Goal: Task Accomplishment & Management: Use online tool/utility

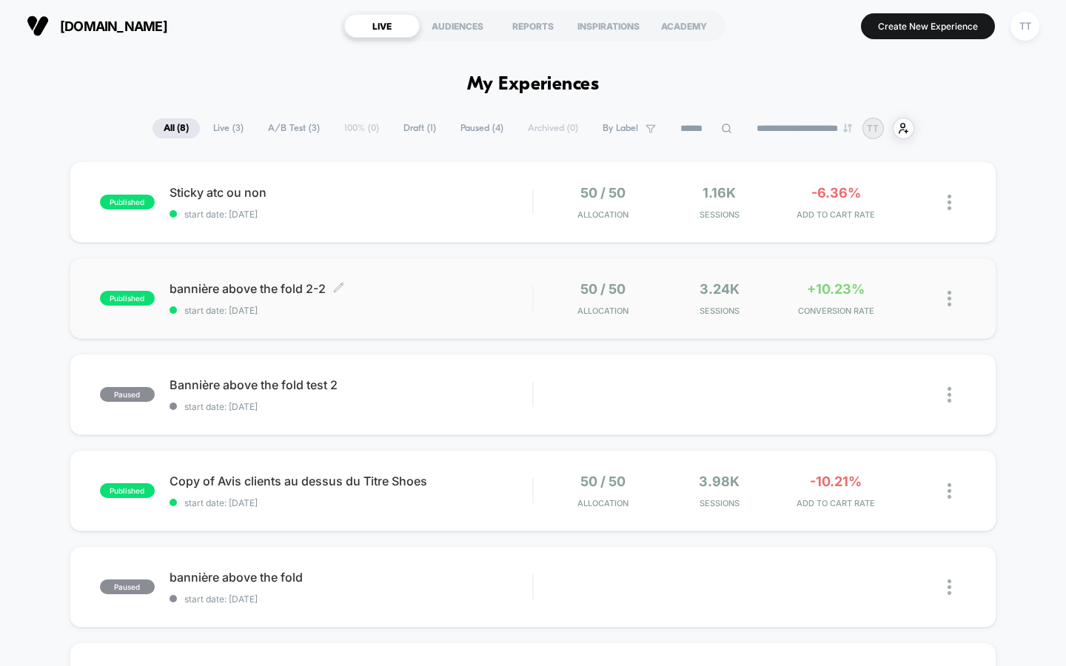
click at [406, 307] on span "start date: [DATE]" at bounding box center [350, 310] width 363 height 11
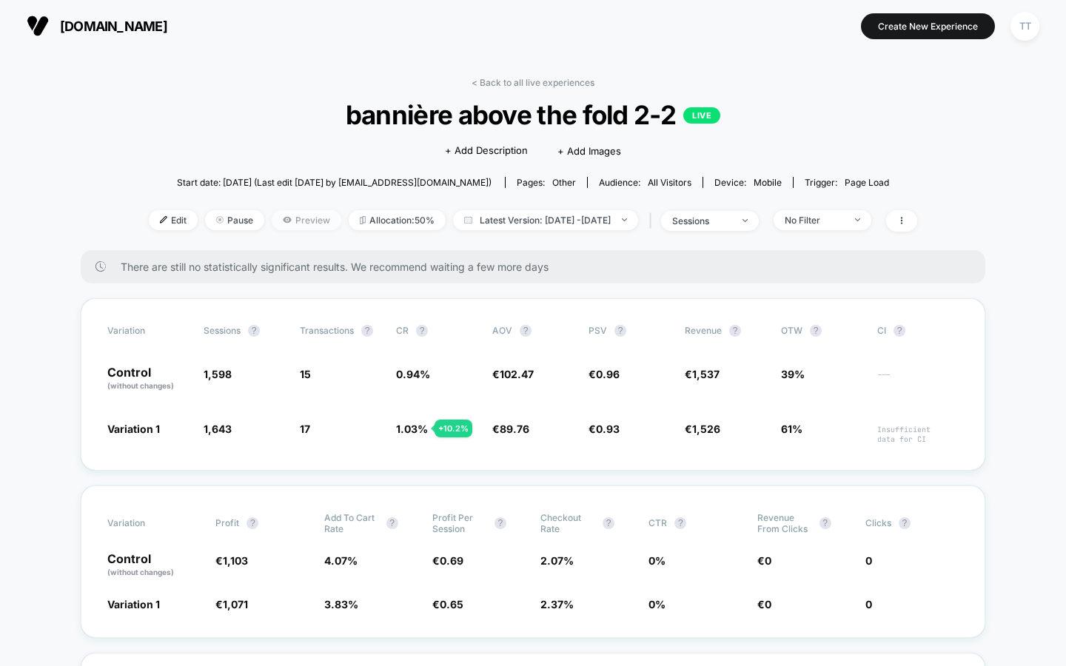
click at [288, 222] on span "Preview" at bounding box center [307, 220] width 70 height 20
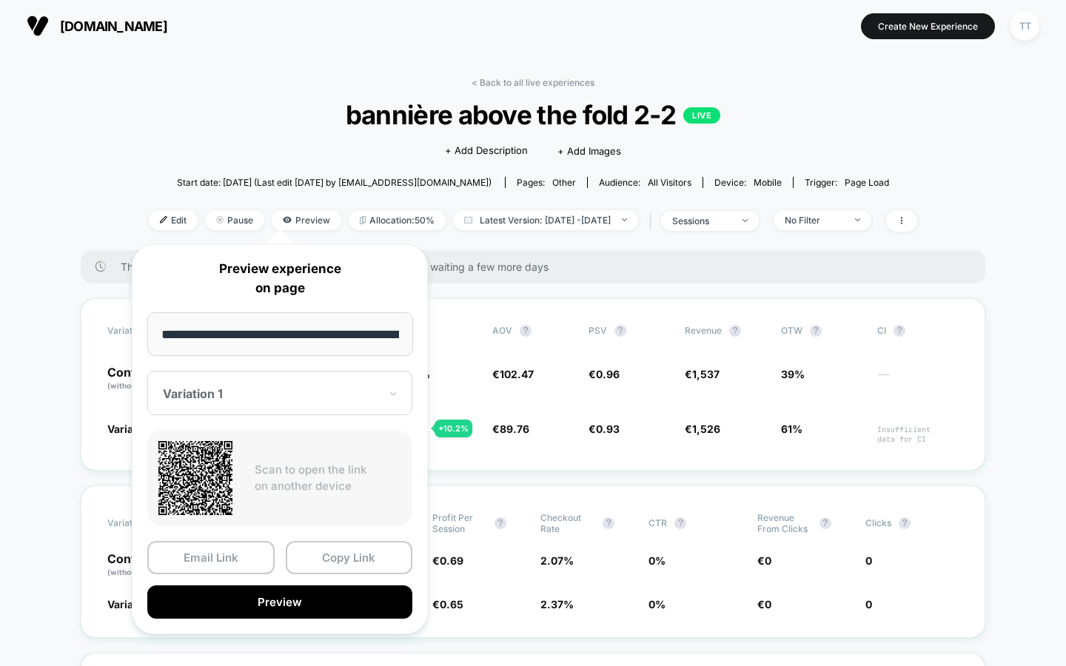
click at [303, 138] on div "Click to edit experience details + Add Description + Add Images" at bounding box center [533, 149] width 461 height 39
